Goal: Book appointment/travel/reservation

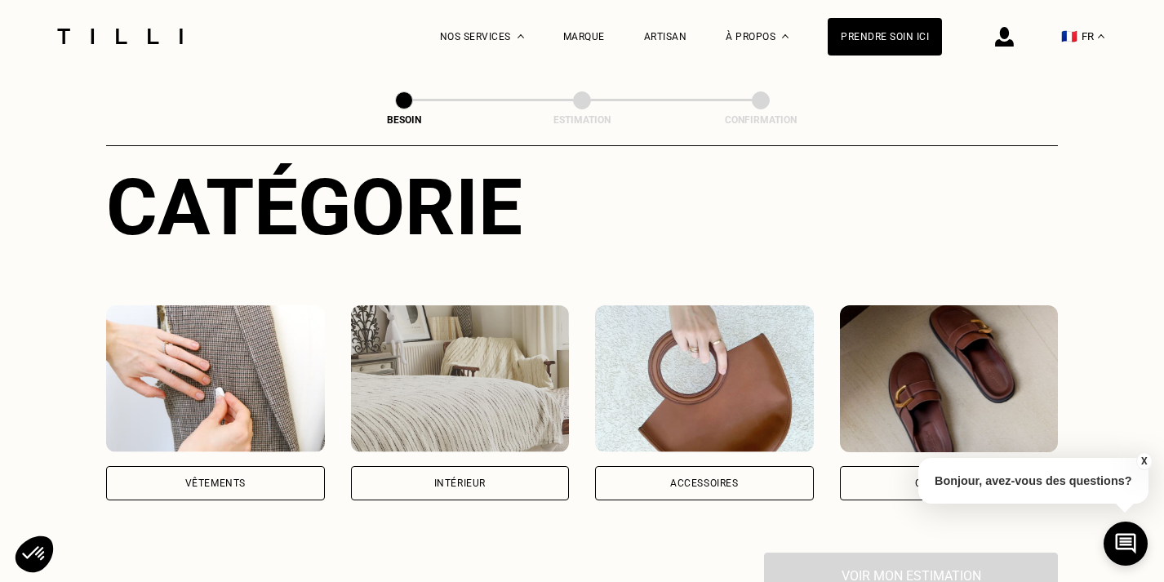
scroll to position [192, 0]
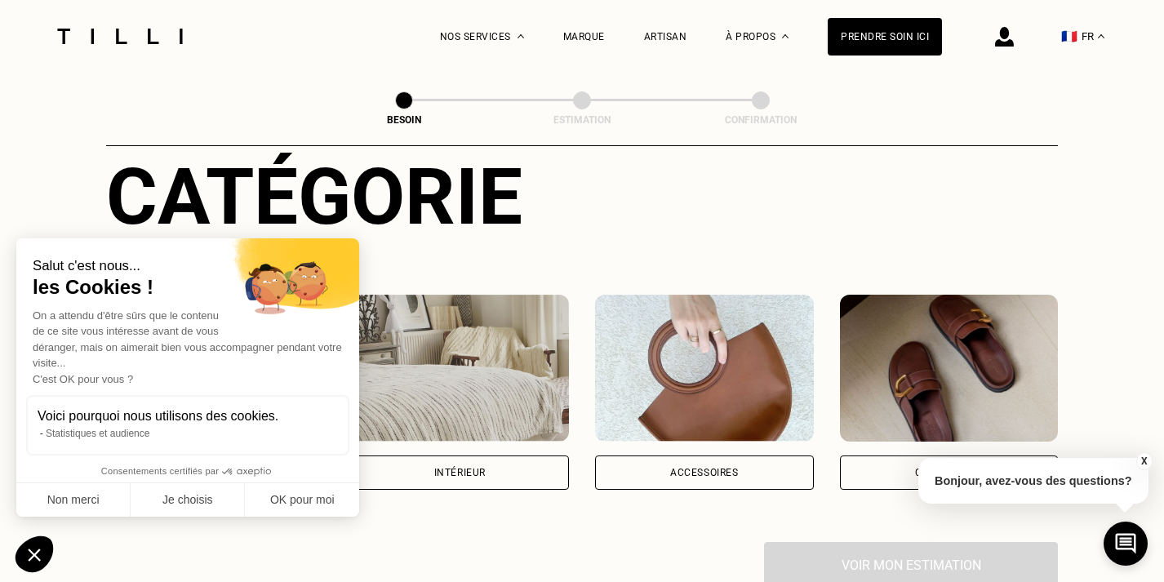
click at [661, 461] on div "Accessoires" at bounding box center [704, 472] width 219 height 34
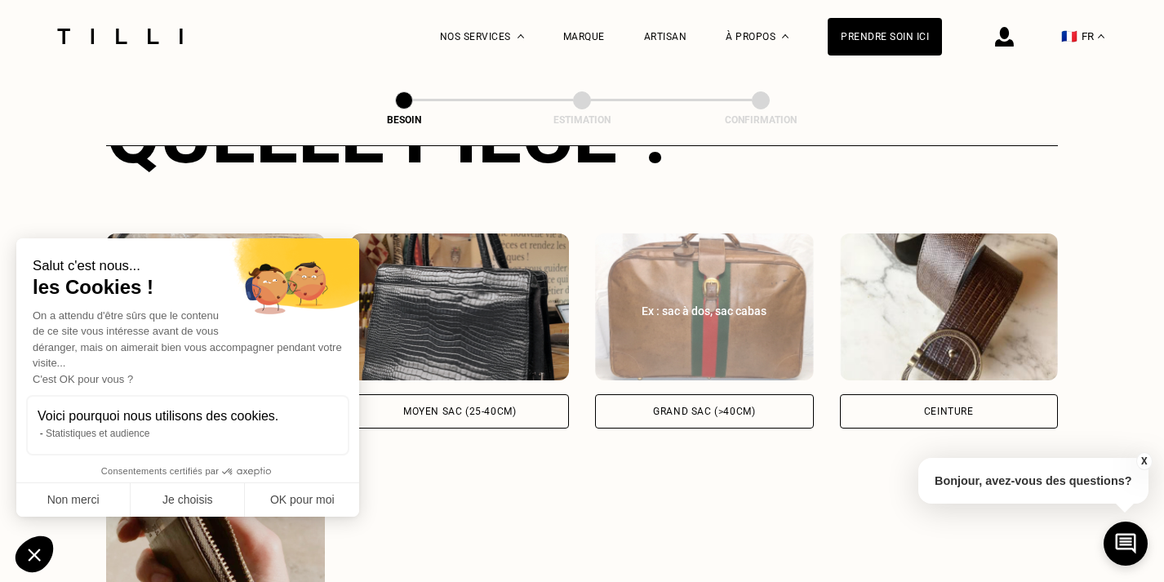
scroll to position [752, 0]
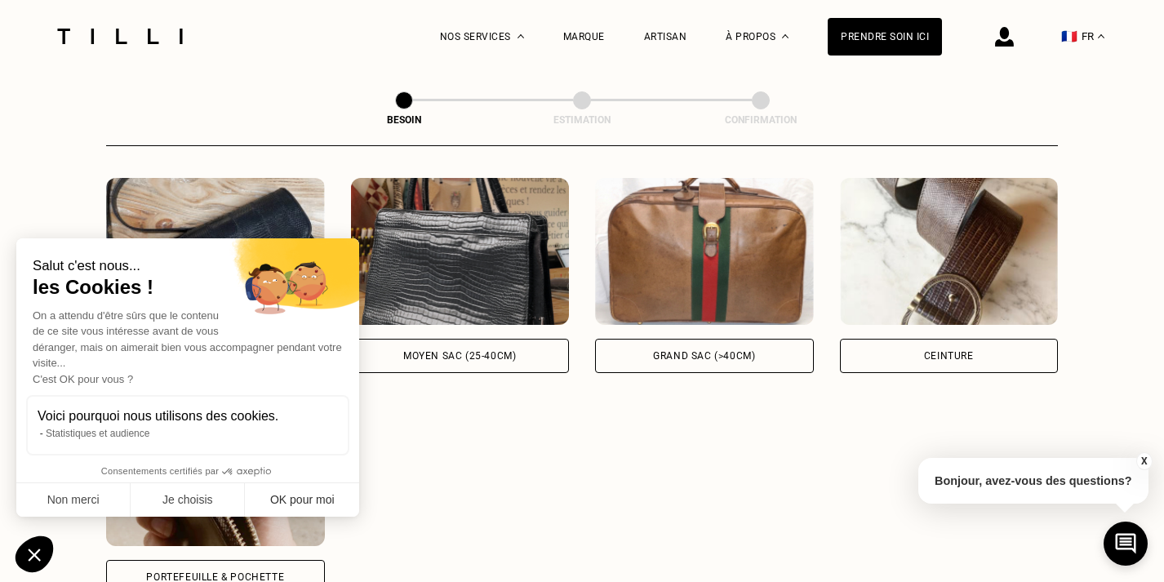
click at [294, 507] on button "OK pour moi" at bounding box center [302, 500] width 114 height 34
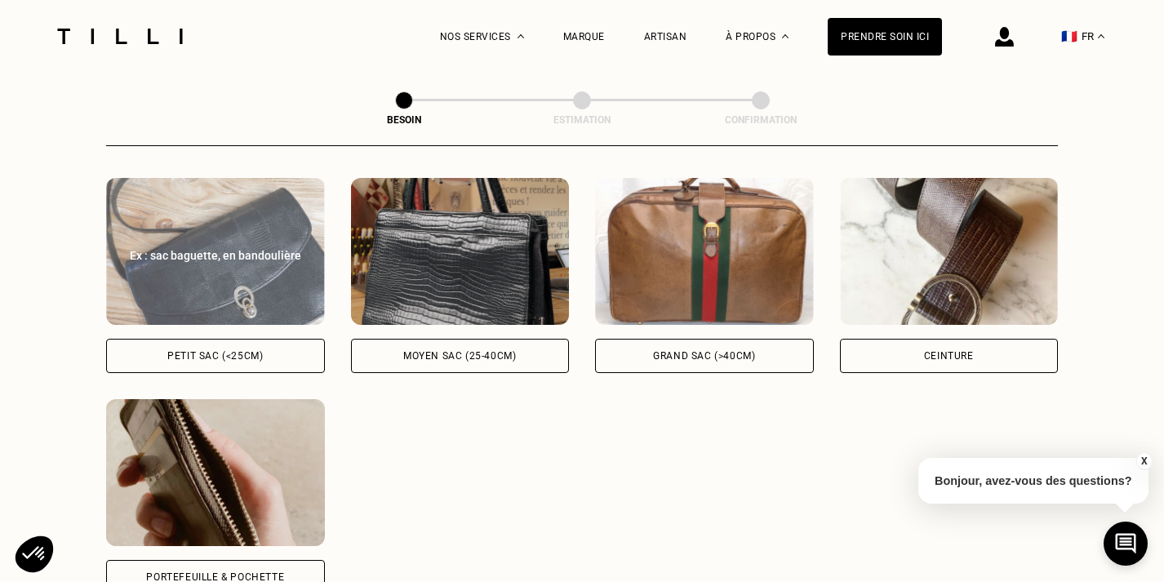
click at [246, 351] on div "Petit sac (<25cm)" at bounding box center [214, 356] width 95 height 10
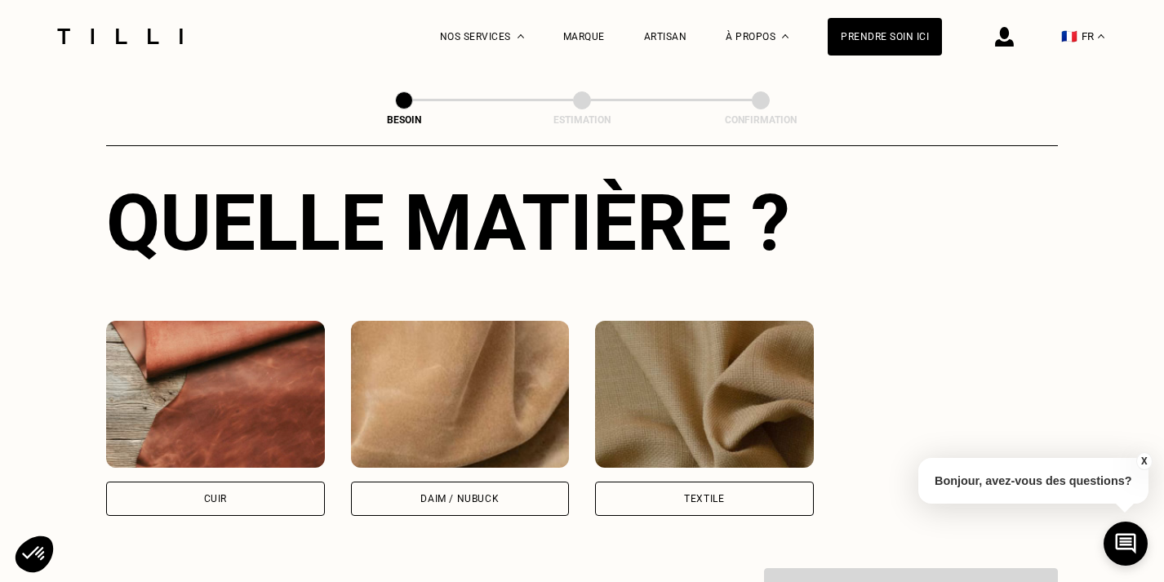
scroll to position [1350, 0]
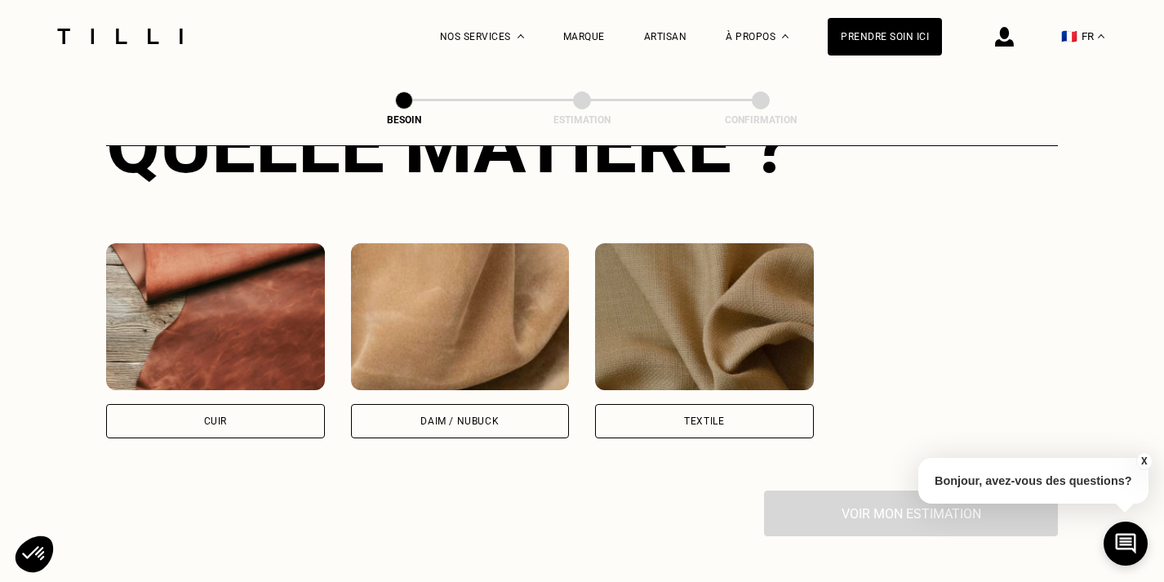
click at [242, 404] on div "Cuir" at bounding box center [215, 421] width 219 height 34
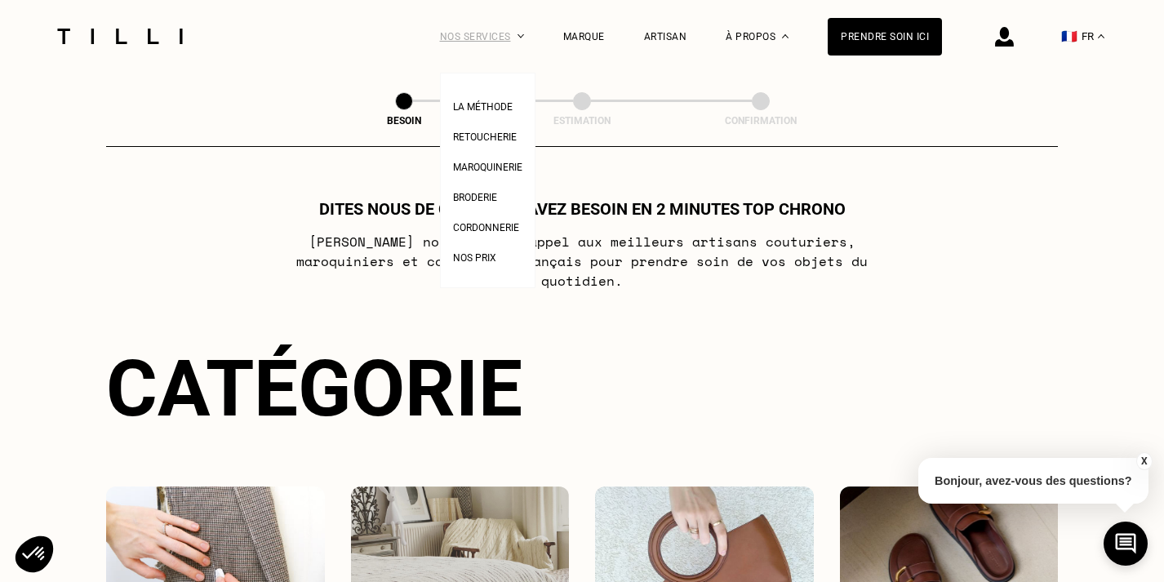
scroll to position [0, 0]
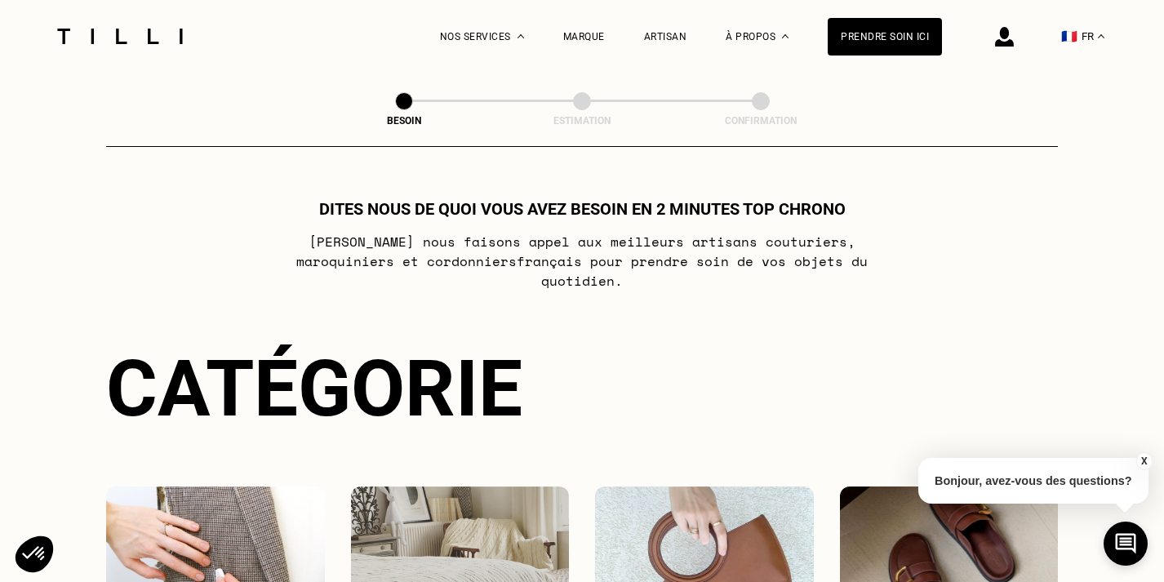
click at [99, 37] on img at bounding box center [119, 37] width 137 height 16
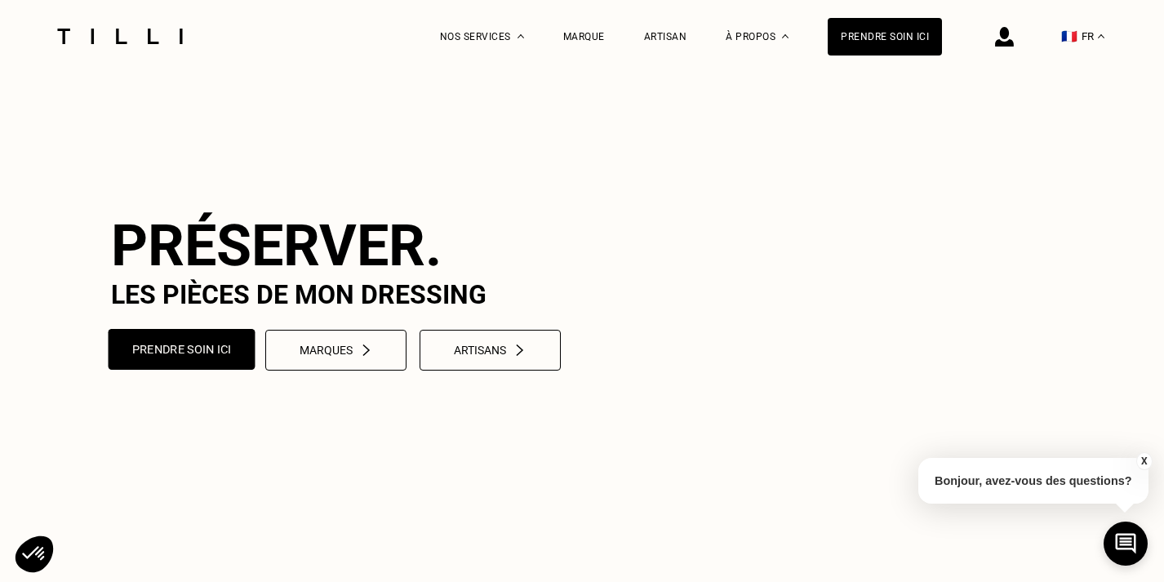
click at [211, 344] on button "Prendre soin ici" at bounding box center [182, 349] width 147 height 41
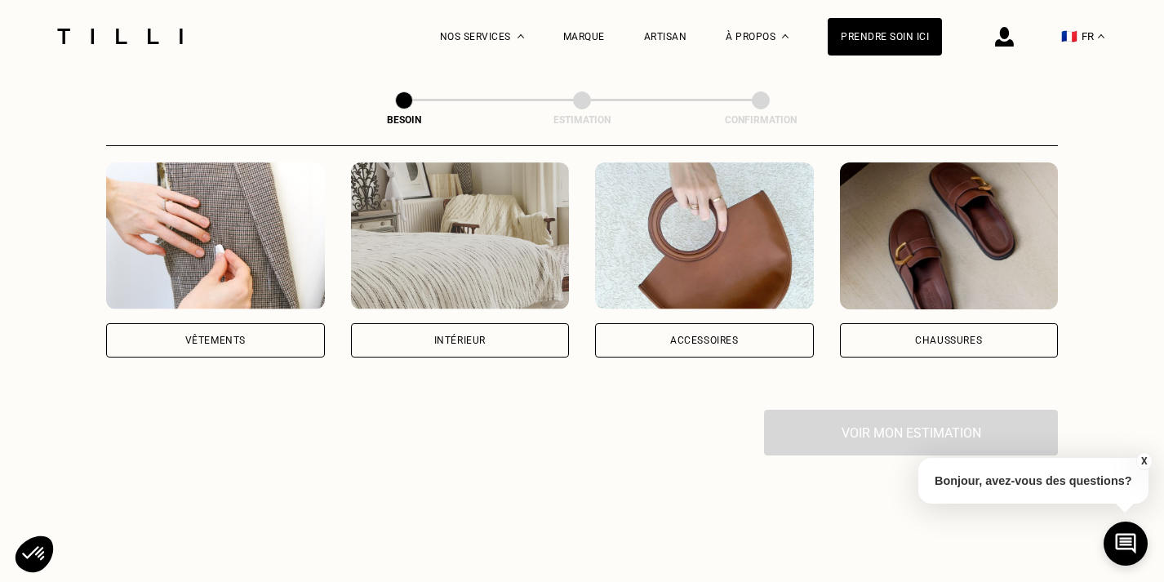
scroll to position [308, 0]
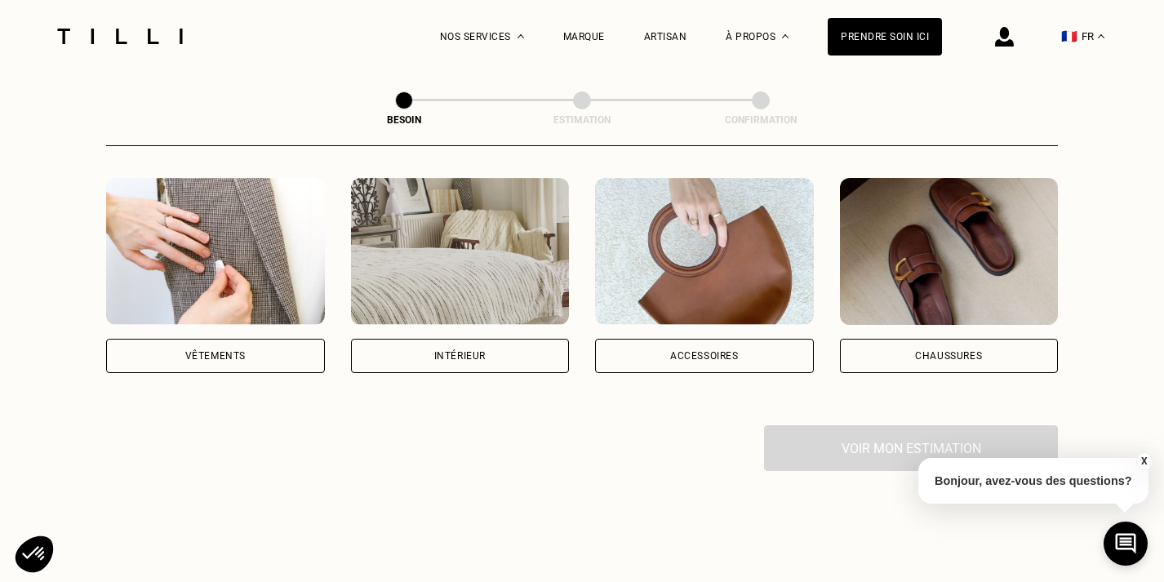
click at [926, 248] on img at bounding box center [949, 251] width 219 height 147
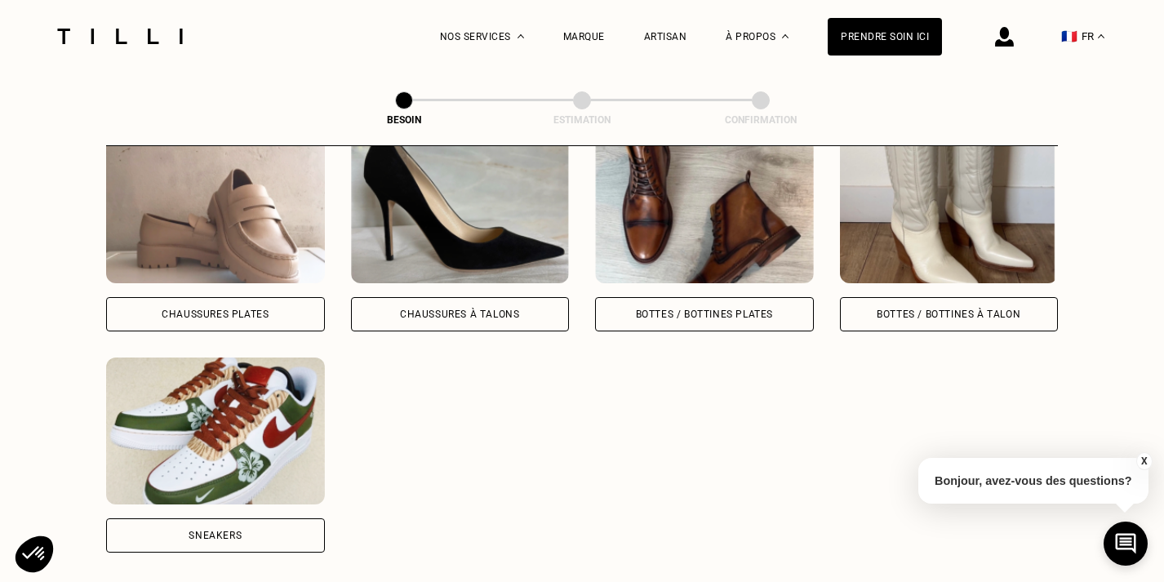
scroll to position [829, 0]
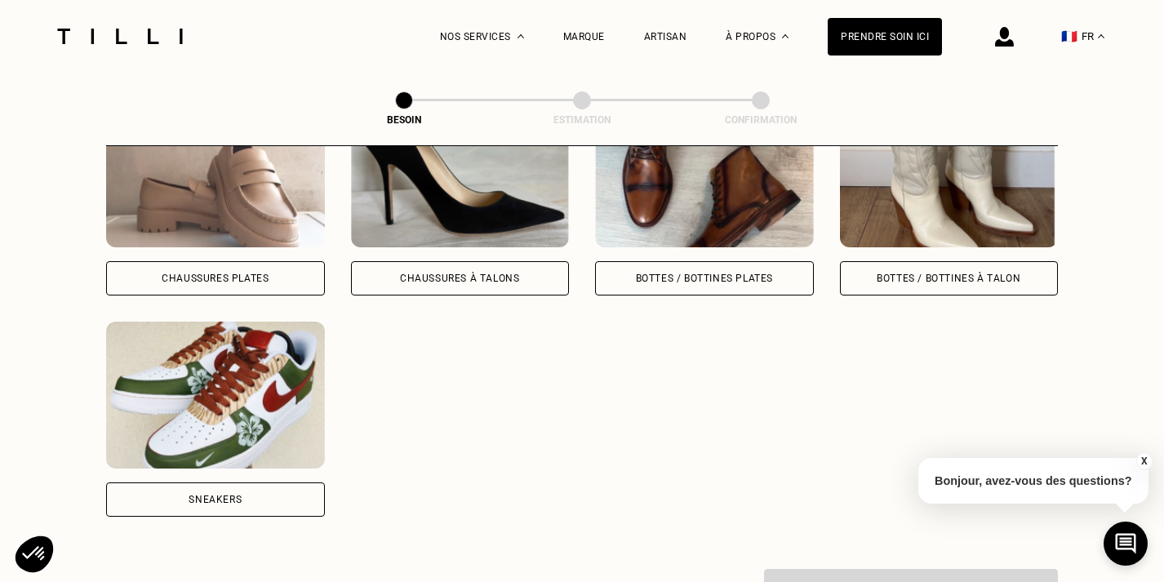
click at [237, 387] on img at bounding box center [215, 394] width 219 height 147
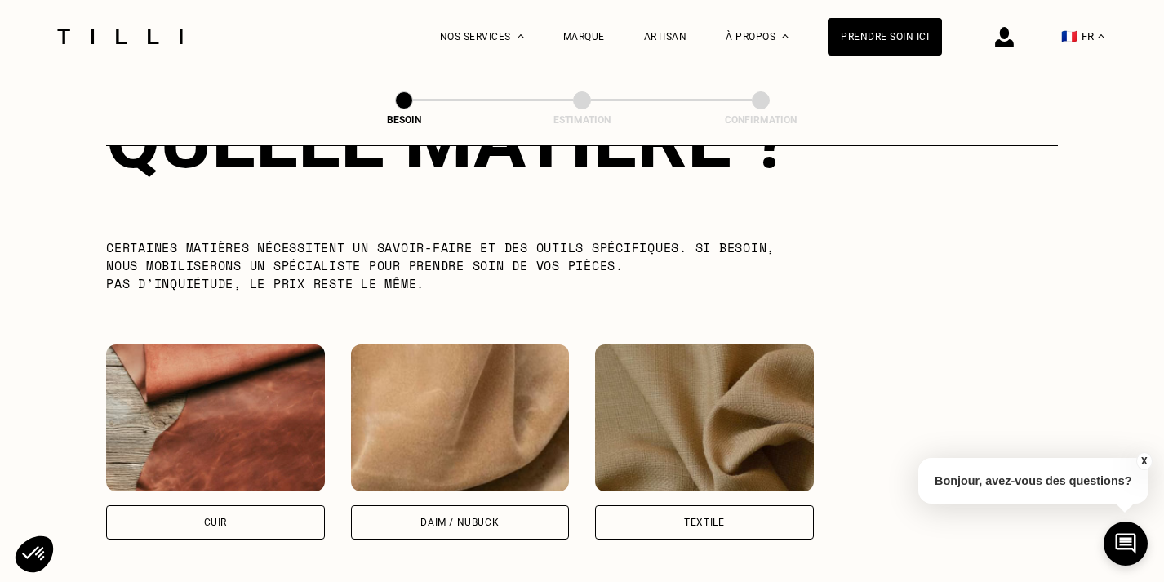
scroll to position [1449, 0]
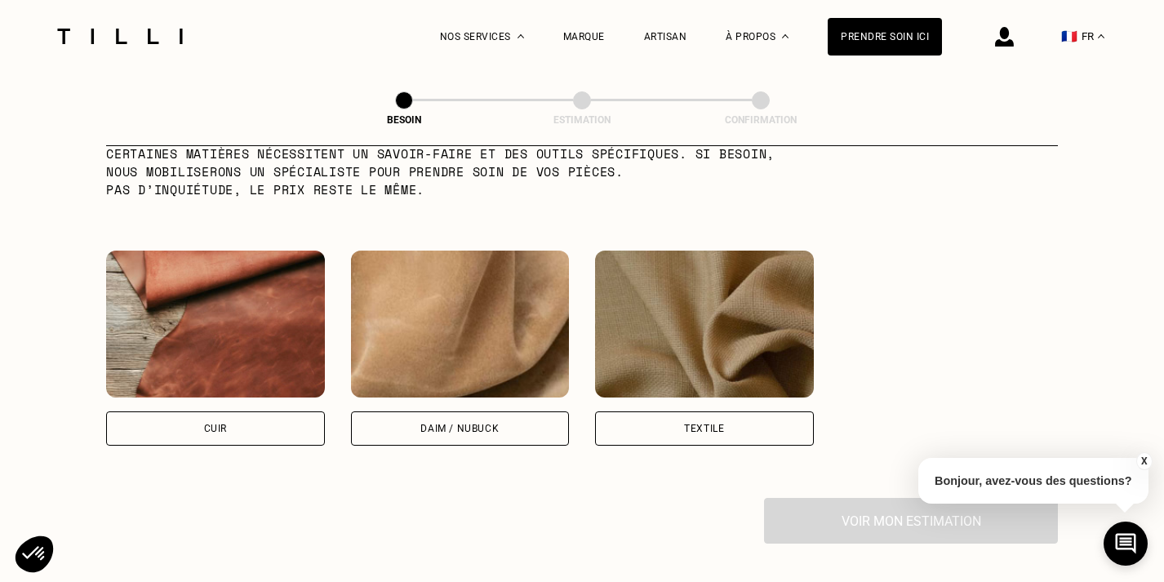
click at [206, 313] on img at bounding box center [215, 324] width 219 height 147
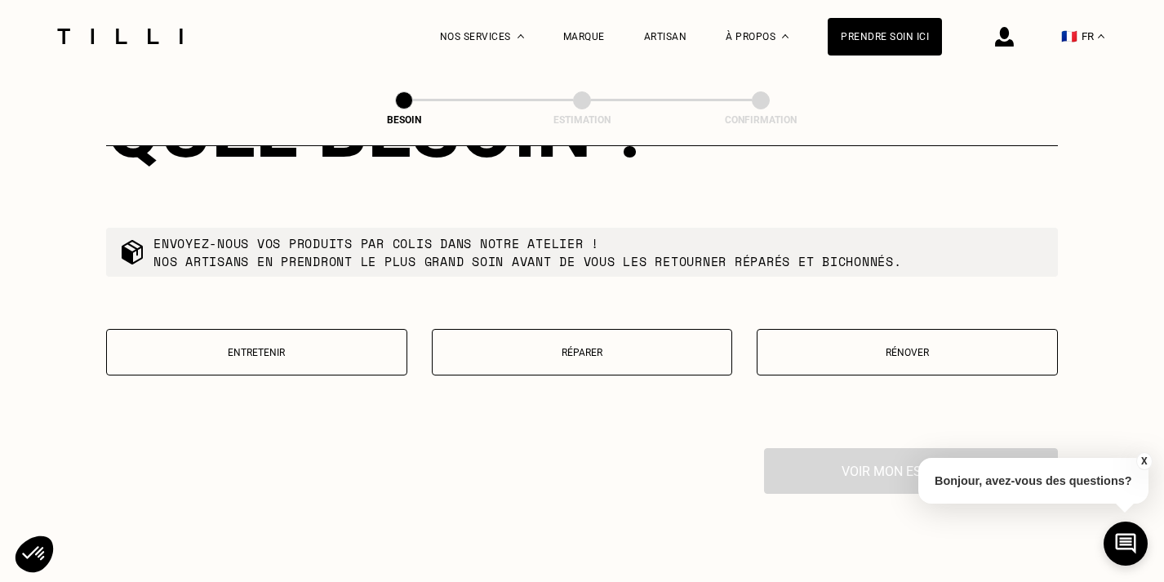
scroll to position [1911, 0]
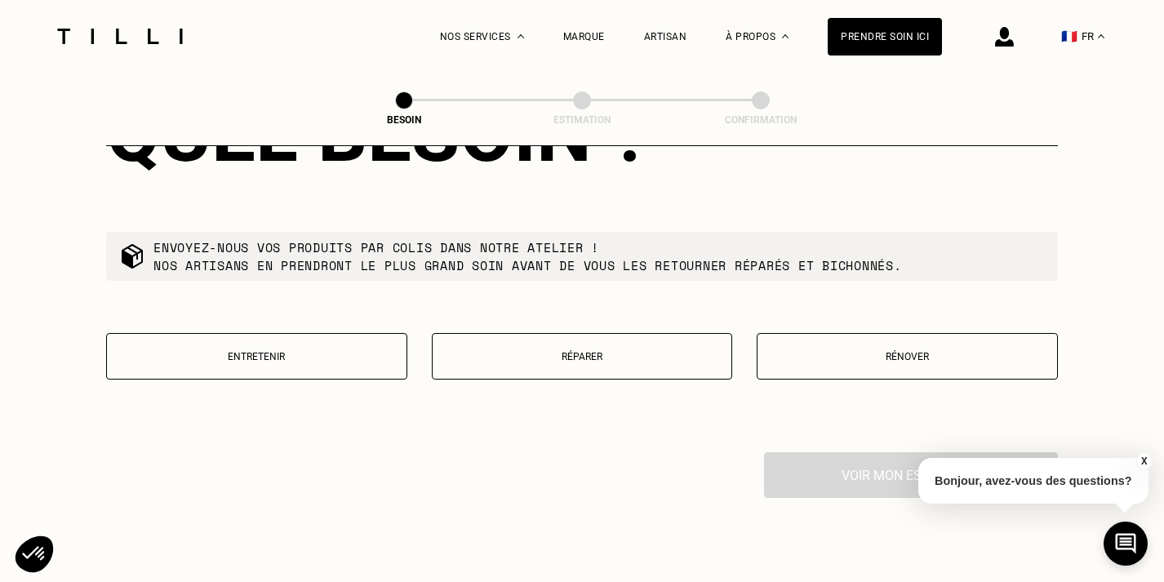
click at [857, 333] on button "Rénover" at bounding box center [906, 356] width 301 height 47
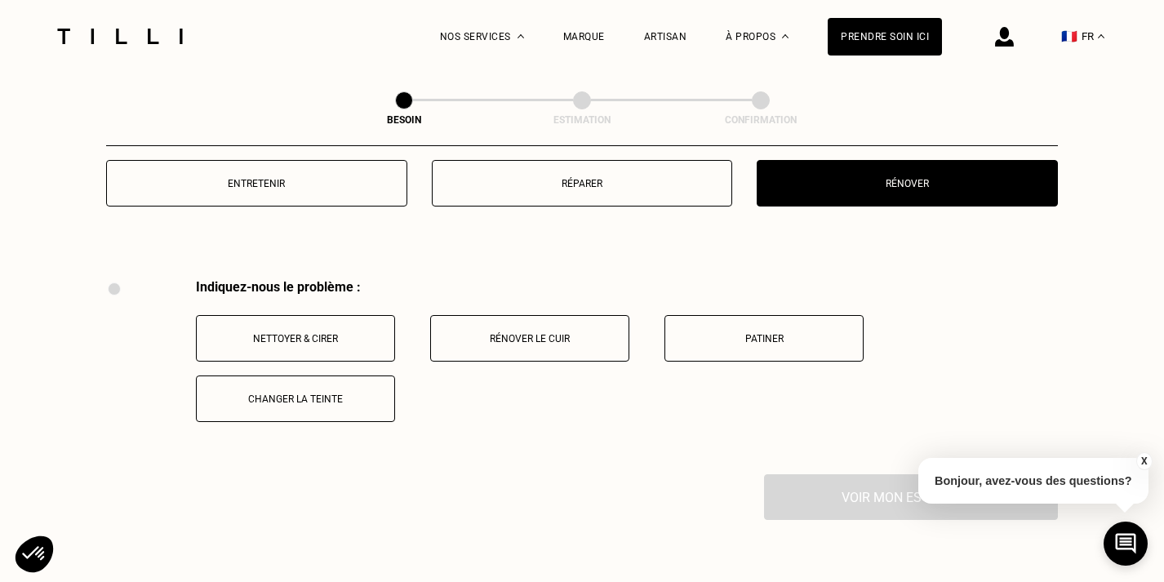
scroll to position [2080, 0]
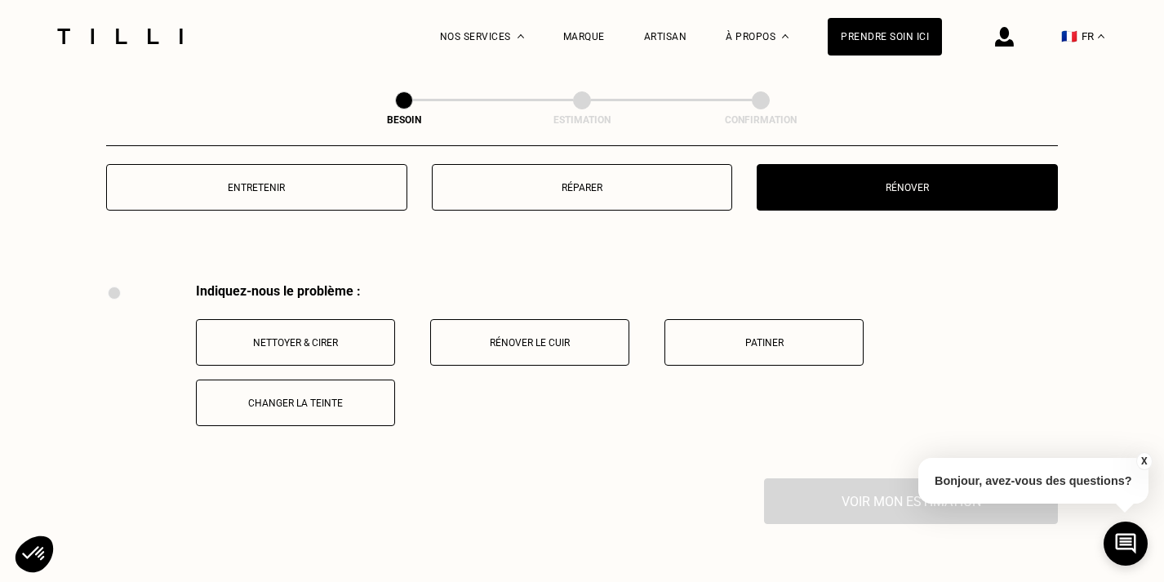
click at [328, 336] on button "Nettoyer & cirer" at bounding box center [295, 342] width 199 height 47
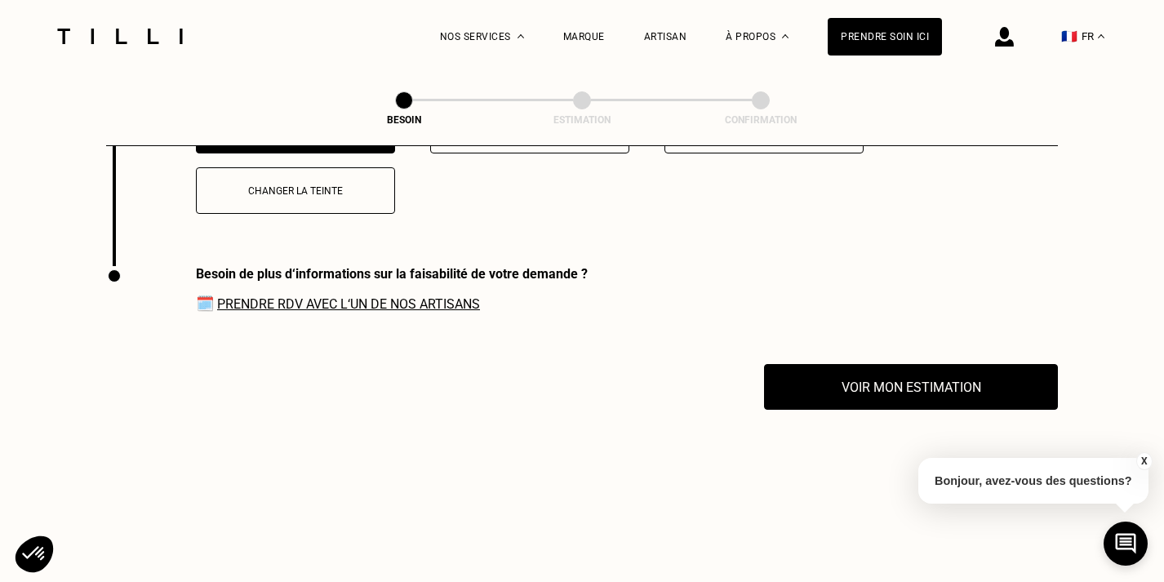
scroll to position [2275, 0]
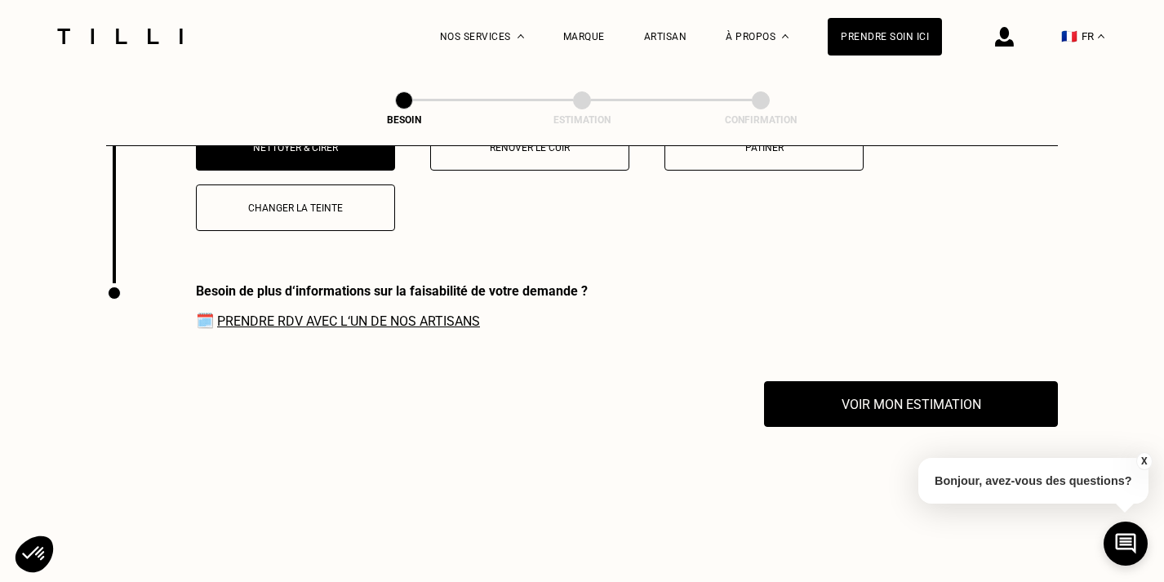
click at [392, 313] on link "Prendre RDV avec l‘un de nos artisans" at bounding box center [348, 321] width 263 height 16
